Goal: Information Seeking & Learning: Check status

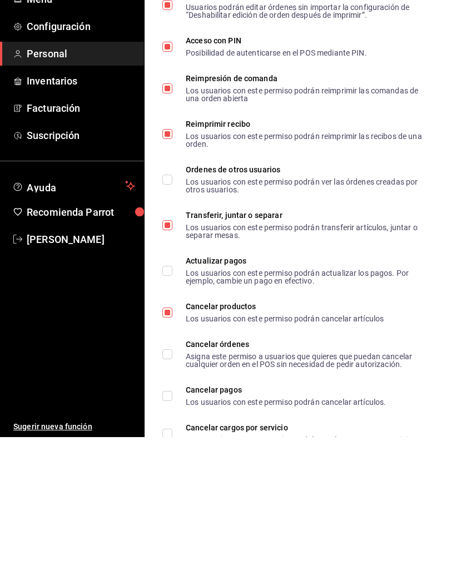
scroll to position [2113, 0]
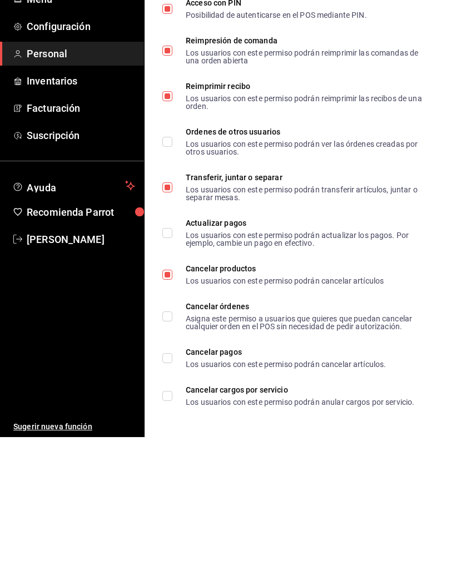
click at [171, 417] on input "Cancelar productos Los usuarios con este permiso podrán cancelar artículos" at bounding box center [167, 422] width 10 height 10
checkbox input "false"
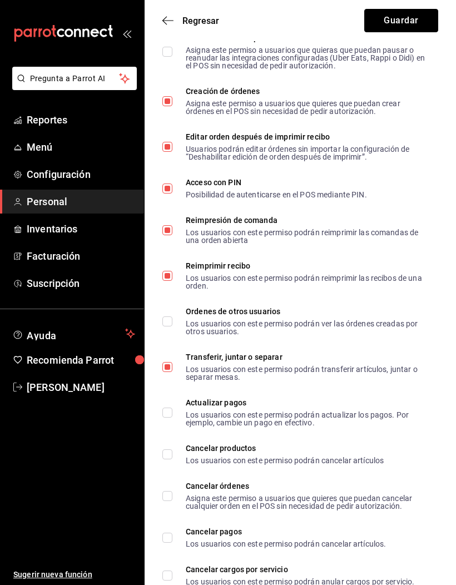
click at [401, 23] on button "Guardar" at bounding box center [401, 20] width 74 height 23
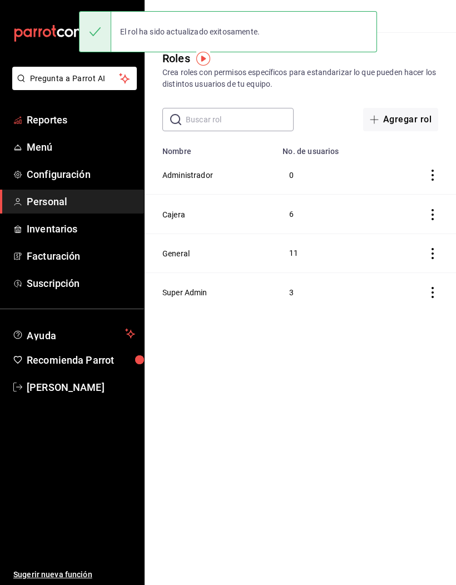
click at [87, 115] on span "Reportes" at bounding box center [81, 119] width 108 height 15
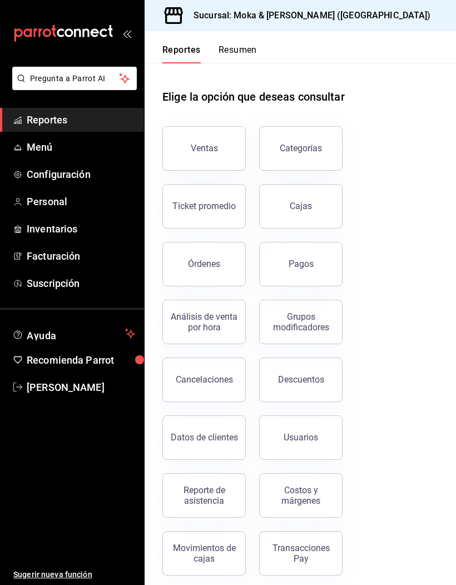
click at [223, 374] on div "Cancelaciones" at bounding box center [204, 379] width 57 height 11
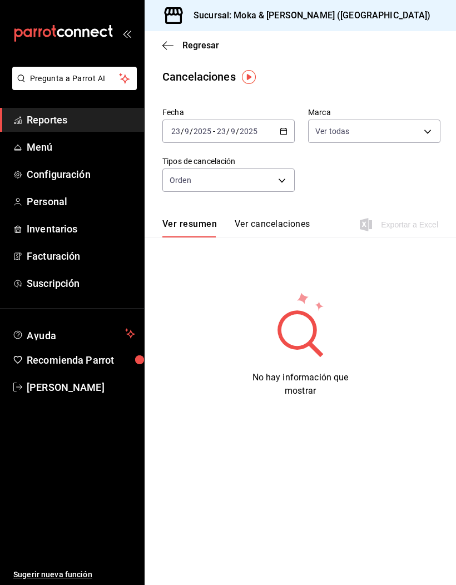
click at [291, 224] on button "Ver cancelaciones" at bounding box center [273, 227] width 76 height 19
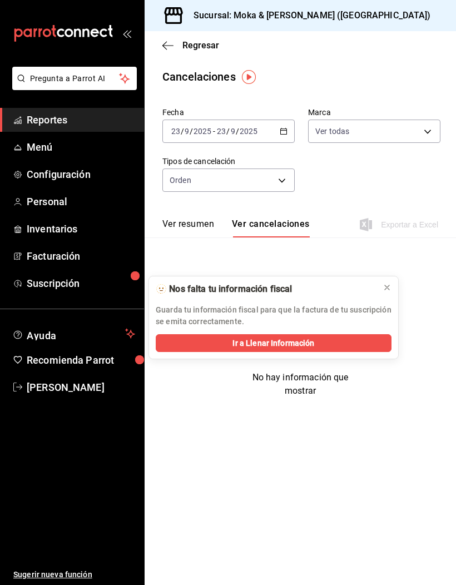
click at [391, 295] on button at bounding box center [387, 287] width 18 height 18
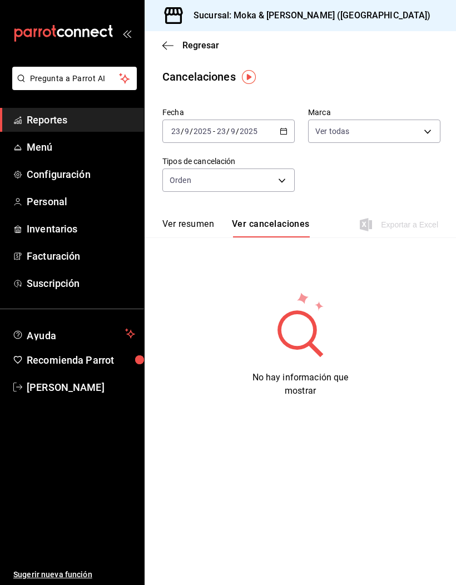
click at [205, 222] on button "Ver resumen" at bounding box center [188, 227] width 52 height 19
click at [256, 183] on body "Pregunta a Parrot AI Reportes Menú Configuración Personal Inventarios Facturaci…" at bounding box center [228, 292] width 456 height 585
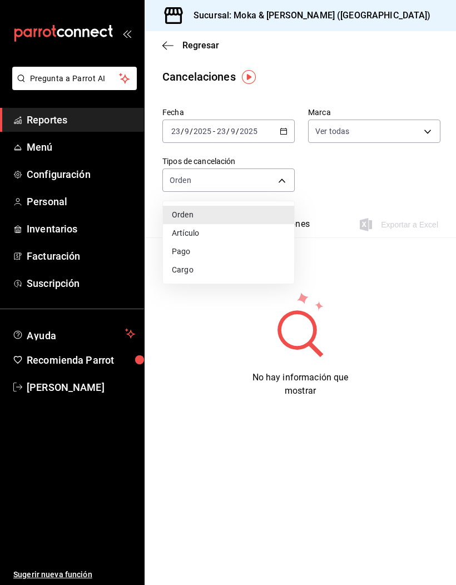
click at [239, 232] on li "Artículo" at bounding box center [228, 233] width 131 height 18
type input "ORDER_ITEM"
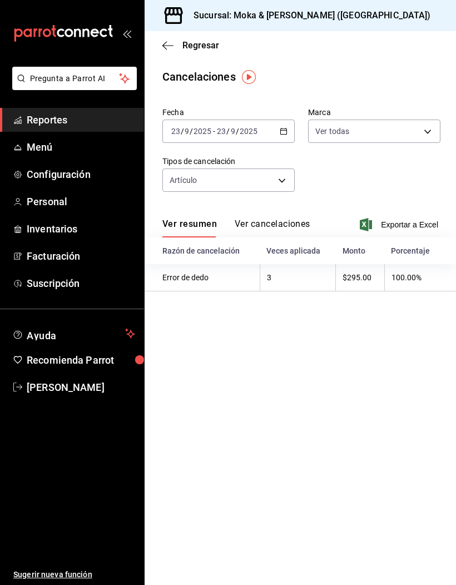
click at [306, 220] on button "Ver cancelaciones" at bounding box center [273, 227] width 76 height 19
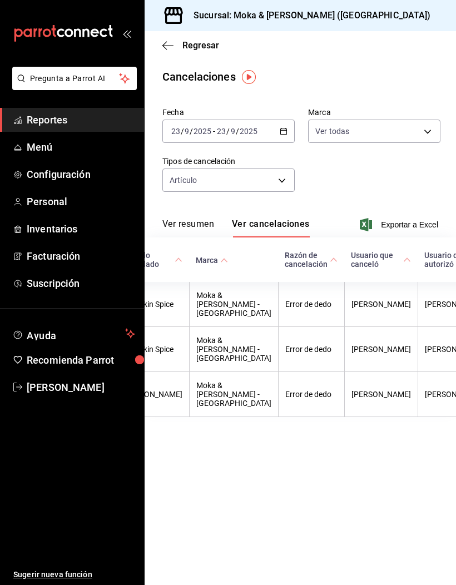
click at [165, 47] on icon "button" at bounding box center [167, 46] width 11 height 10
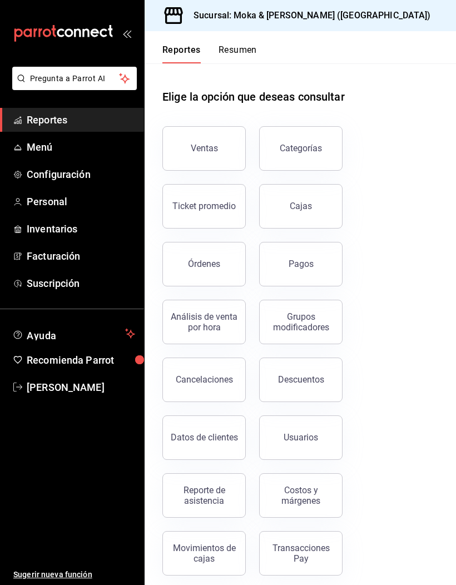
click at [239, 270] on button "Órdenes" at bounding box center [203, 264] width 83 height 44
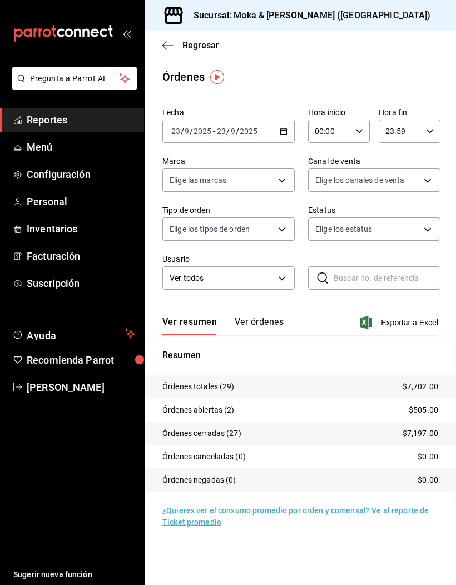
click at [274, 321] on button "Ver órdenes" at bounding box center [259, 325] width 49 height 19
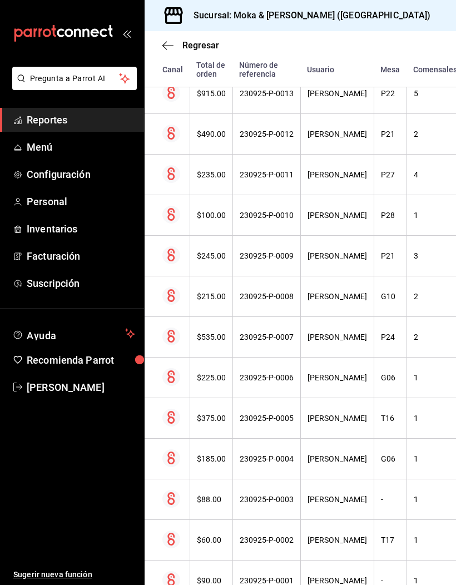
scroll to position [39, 0]
click at [283, 454] on div "230925-P-0004" at bounding box center [267, 458] width 54 height 9
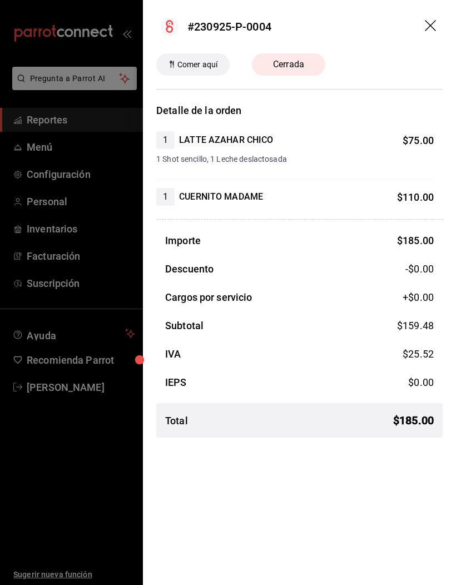
click at [432, 23] on icon "drag" at bounding box center [430, 25] width 11 height 11
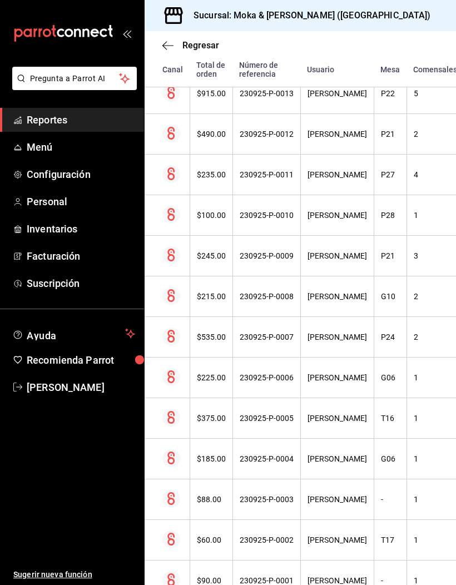
click at [278, 414] on div "230925-P-0005" at bounding box center [267, 418] width 54 height 9
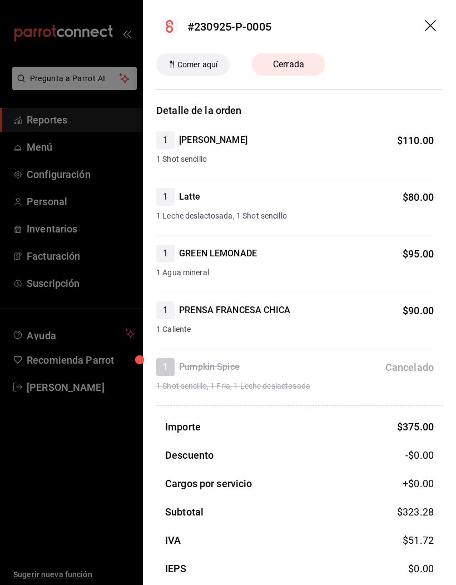
click at [433, 27] on icon "drag" at bounding box center [431, 26] width 13 height 13
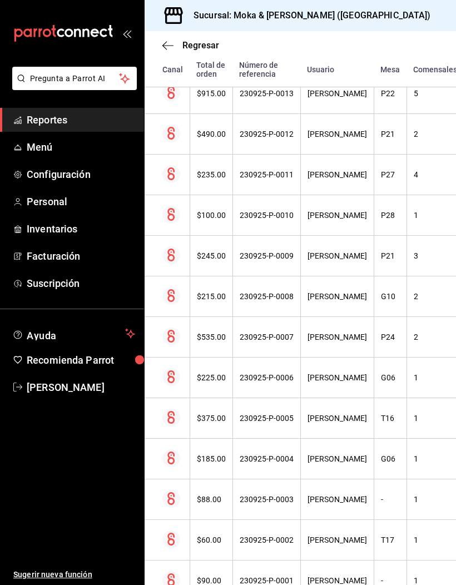
click at [364, 373] on div "[PERSON_NAME]" at bounding box center [336, 377] width 59 height 9
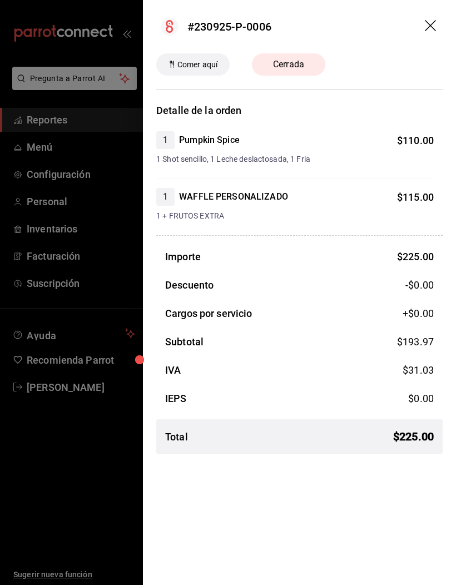
click at [438, 19] on header "#230925-P-0006" at bounding box center [299, 26] width 313 height 53
click at [427, 23] on icon "drag" at bounding box center [430, 25] width 11 height 11
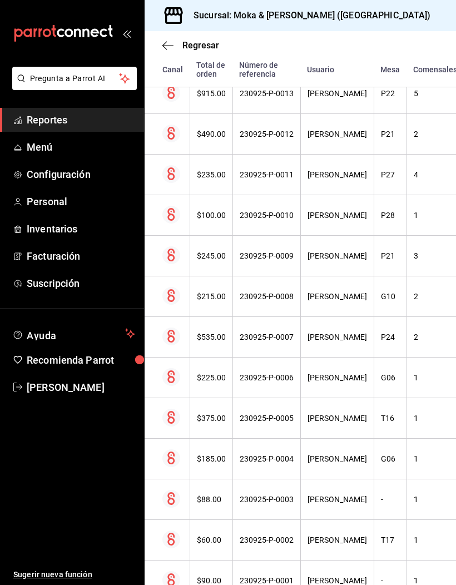
click at [354, 317] on th "[PERSON_NAME]" at bounding box center [336, 337] width 73 height 41
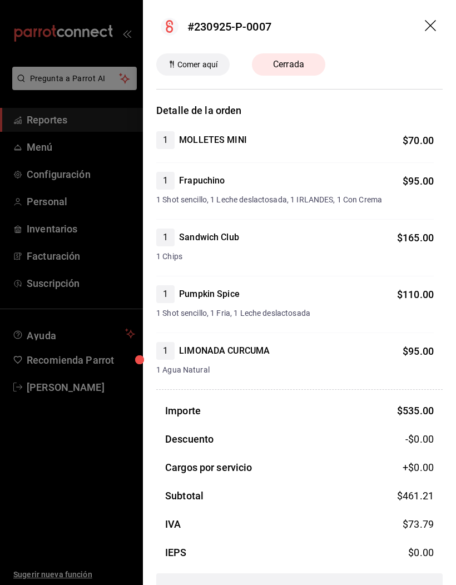
click at [431, 14] on header "#230925-P-0007" at bounding box center [299, 26] width 313 height 53
click at [433, 22] on icon "drag" at bounding box center [431, 26] width 13 height 13
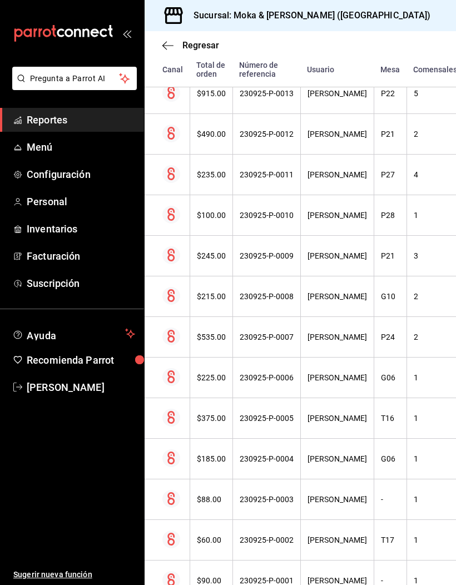
click at [356, 276] on th "[PERSON_NAME]" at bounding box center [336, 296] width 73 height 41
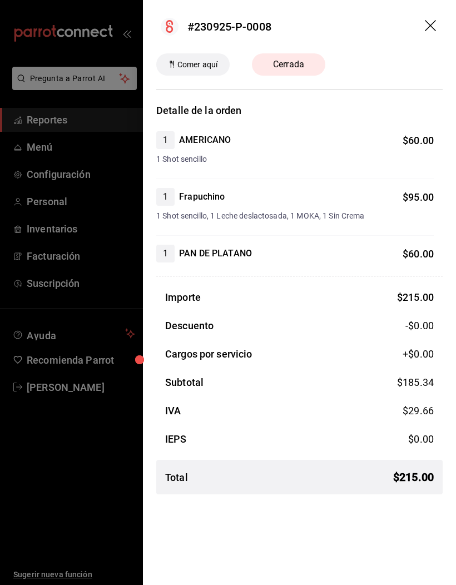
click at [433, 30] on icon "drag" at bounding box center [431, 26] width 13 height 13
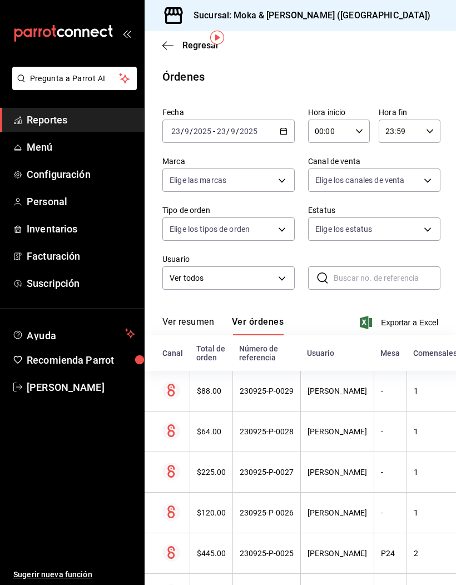
scroll to position [0, 0]
click at [170, 42] on icon "button" at bounding box center [167, 46] width 11 height 10
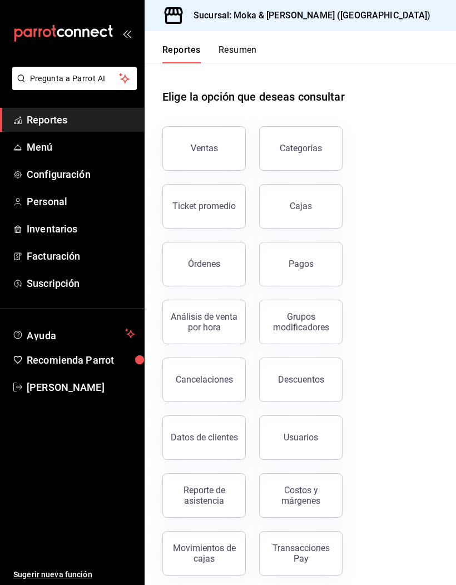
click at [327, 204] on link "Cajas" at bounding box center [300, 206] width 83 height 44
